Goal: Entertainment & Leisure: Consume media (video, audio)

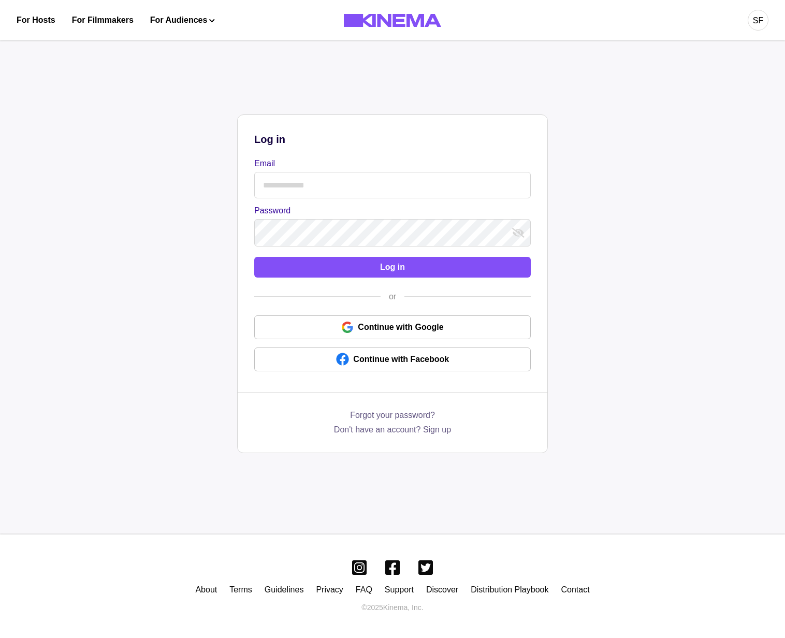
drag, startPoint x: 773, startPoint y: 23, endPoint x: 760, endPoint y: 23, distance: 12.4
click at [773, 23] on div "For Hosts For Filmmakers For Audiences Events Watch Now SF" at bounding box center [392, 20] width 785 height 40
click at [760, 23] on div "SF" at bounding box center [758, 21] width 10 height 12
click at [659, 64] on div "Dashboard" at bounding box center [703, 58] width 113 height 29
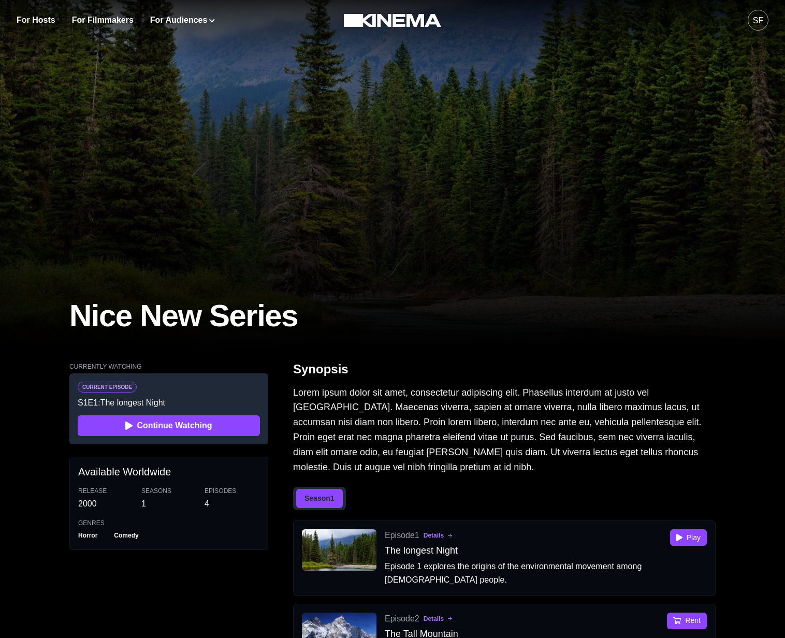
scroll to position [110, 0]
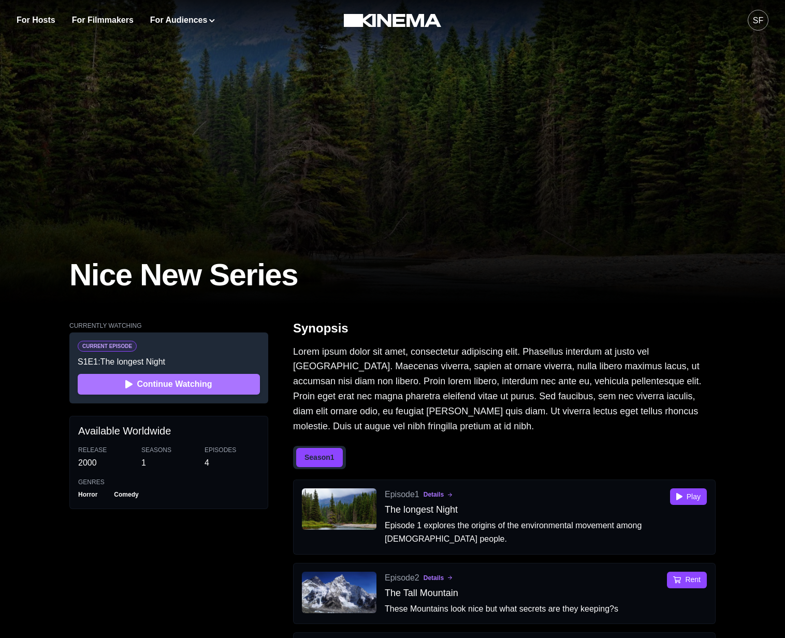
click at [189, 386] on button "Continue Watching" at bounding box center [169, 384] width 182 height 21
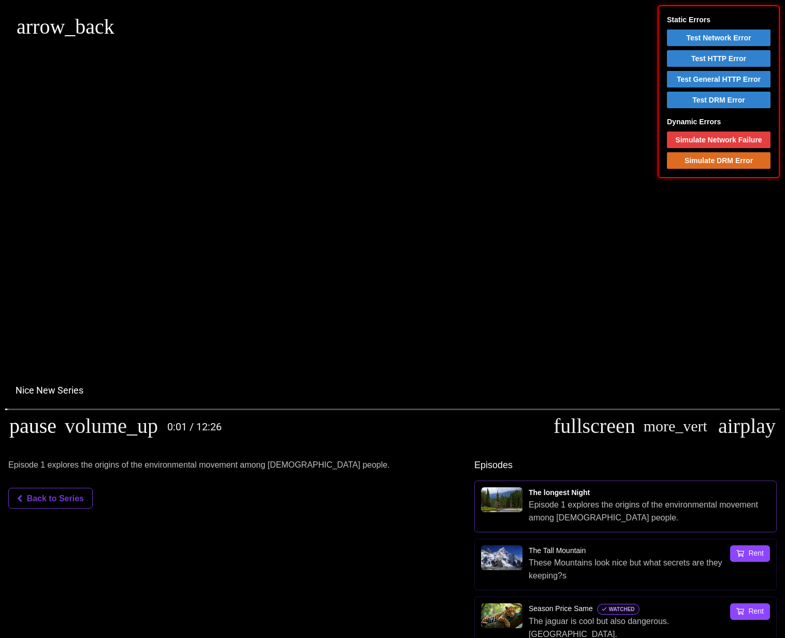
click at [22, 428] on button "pause" at bounding box center [32, 426] width 55 height 31
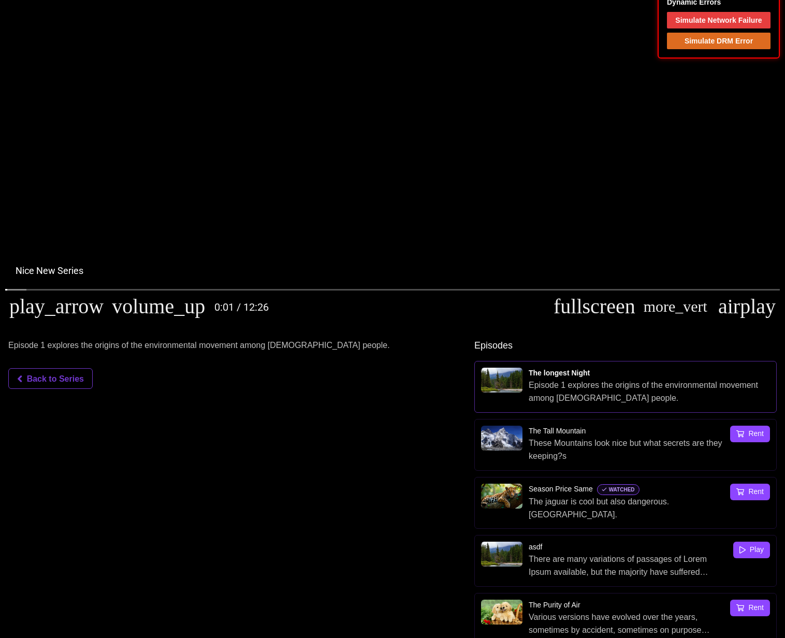
scroll to position [156, 0]
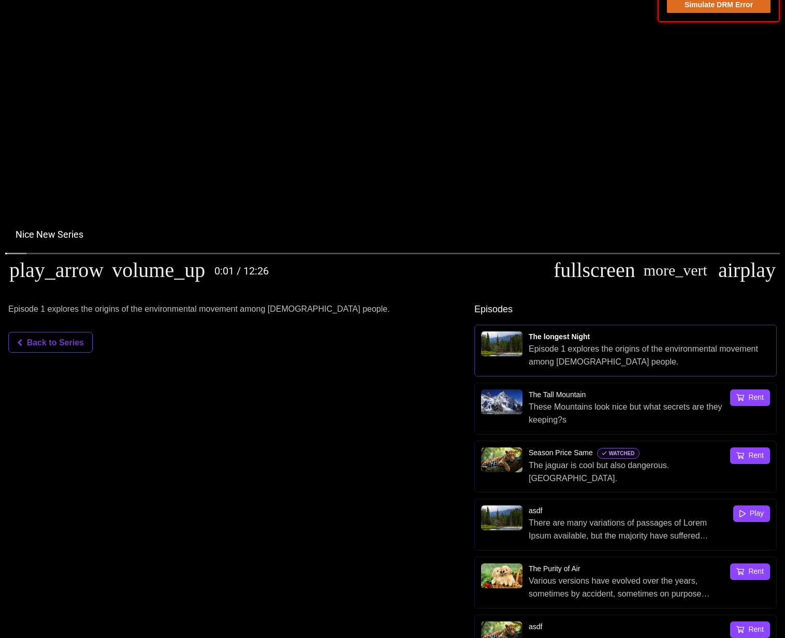
type input "**********"
